Goal: Task Accomplishment & Management: Manage account settings

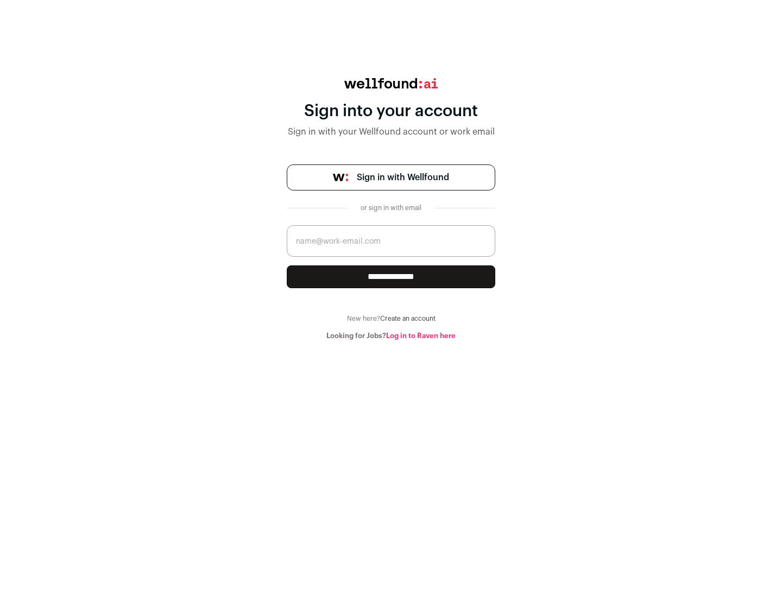
click at [402, 178] on span "Sign in with Wellfound" at bounding box center [403, 177] width 92 height 13
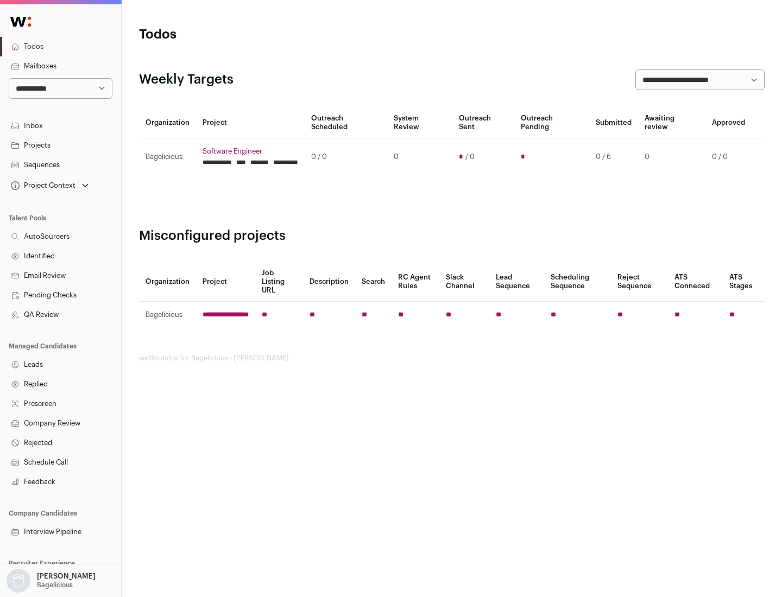
click at [60, 145] on link "Projects" at bounding box center [60, 146] width 121 height 20
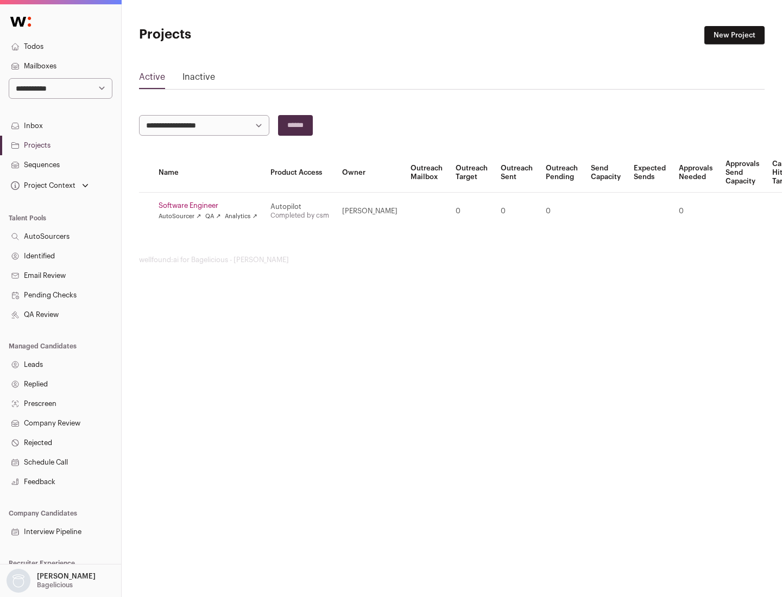
click at [211, 206] on link "Software Engineer" at bounding box center [208, 205] width 99 height 9
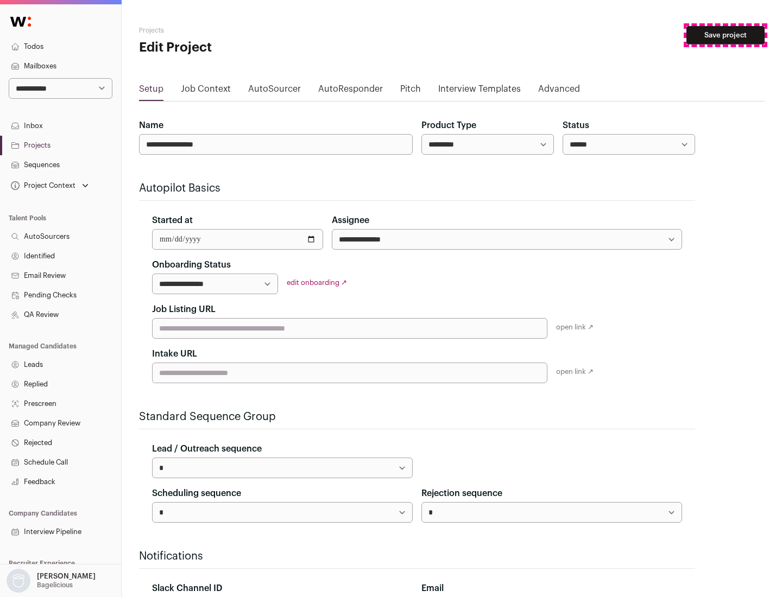
click at [725, 35] on button "Save project" at bounding box center [725, 35] width 78 height 18
